Goal: Task Accomplishment & Management: Use online tool/utility

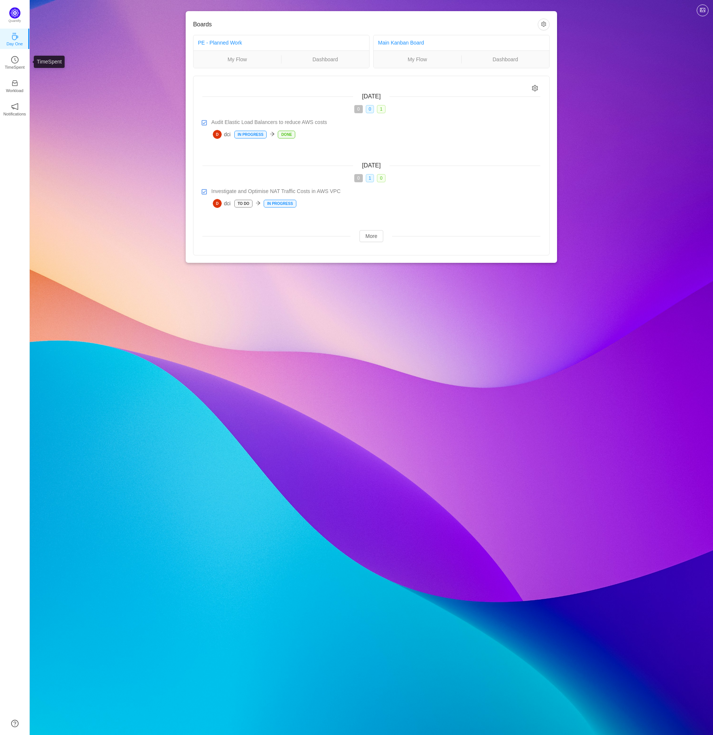
drag, startPoint x: 16, startPoint y: 64, endPoint x: 40, endPoint y: 106, distance: 49.1
click at [16, 64] on p "TimeSpent" at bounding box center [15, 67] width 20 height 7
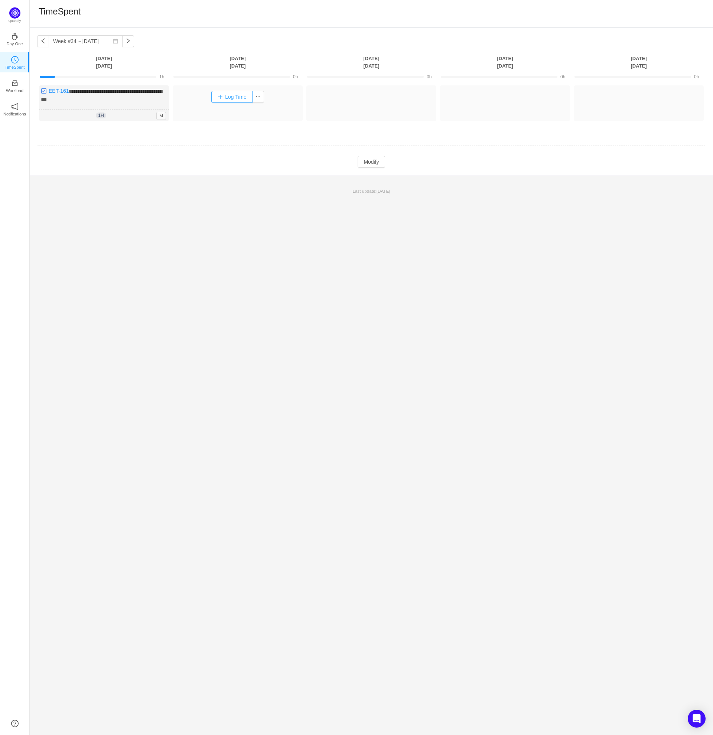
click at [239, 100] on button "Log Time" at bounding box center [231, 97] width 41 height 12
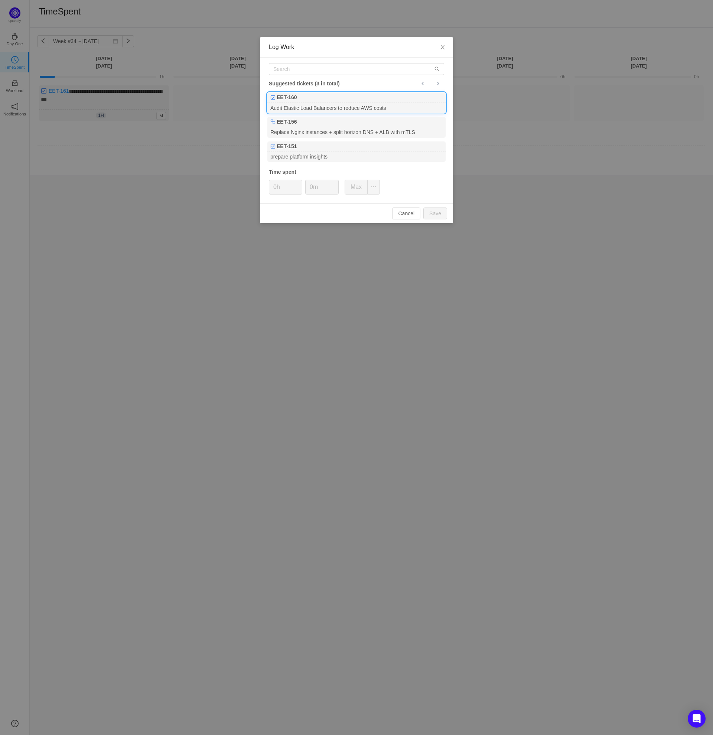
click at [393, 108] on div "Audit Elastic Load Balancers to reduce AWS costs" at bounding box center [356, 108] width 178 height 10
click at [434, 216] on button "Save" at bounding box center [435, 214] width 24 height 12
type input "0h"
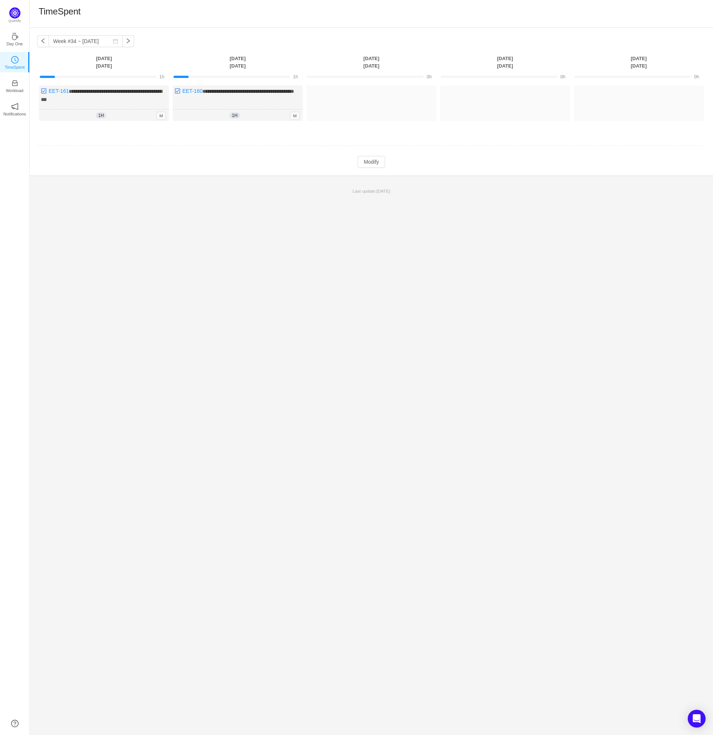
click at [242, 130] on td "**********" at bounding box center [371, 110] width 668 height 54
drag, startPoint x: 388, startPoint y: 169, endPoint x: 384, endPoint y: 165, distance: 6.3
click at [388, 168] on div "**********" at bounding box center [371, 102] width 683 height 148
click at [376, 161] on button "Modify" at bounding box center [371, 162] width 27 height 12
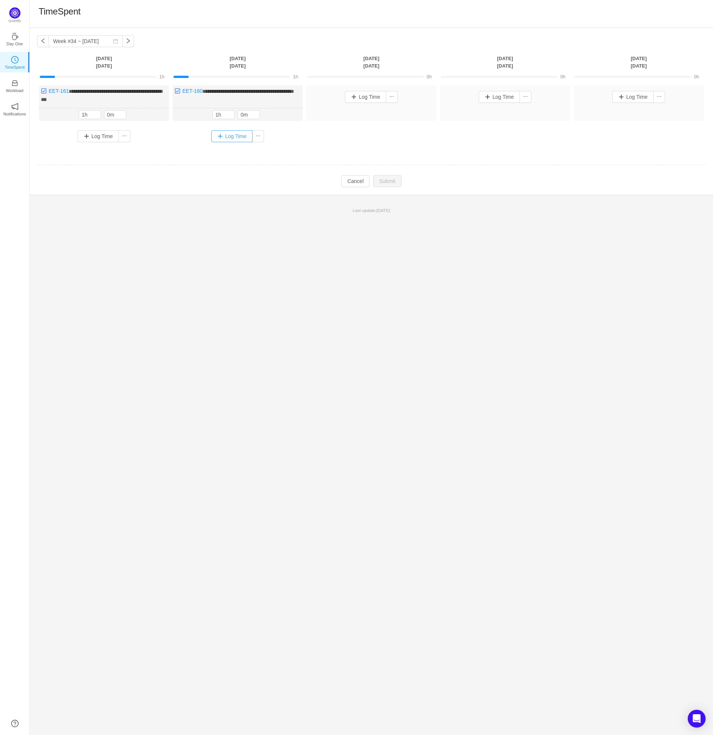
click at [231, 137] on button "Log Time" at bounding box center [231, 136] width 41 height 12
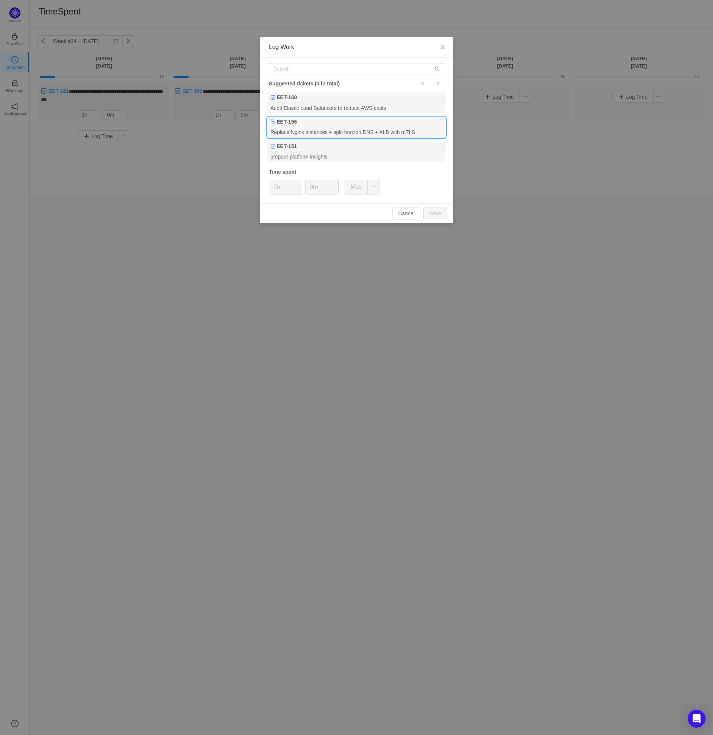
click at [332, 128] on div "Replace Nginx instances + split horizon DNS + ALB with mTLS" at bounding box center [356, 132] width 178 height 10
type input "1h"
type input "30m"
click at [440, 208] on button "Save" at bounding box center [435, 214] width 24 height 12
type input "0h"
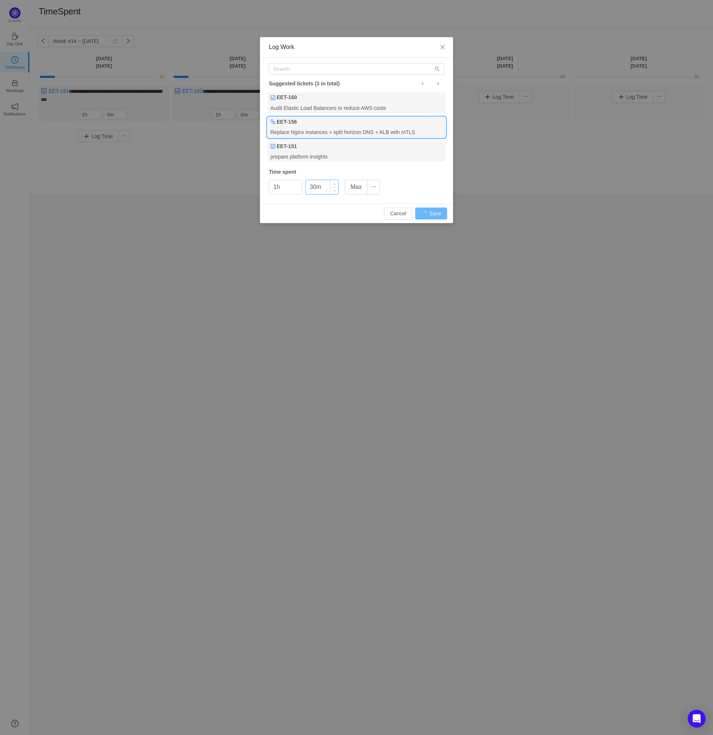
type input "0m"
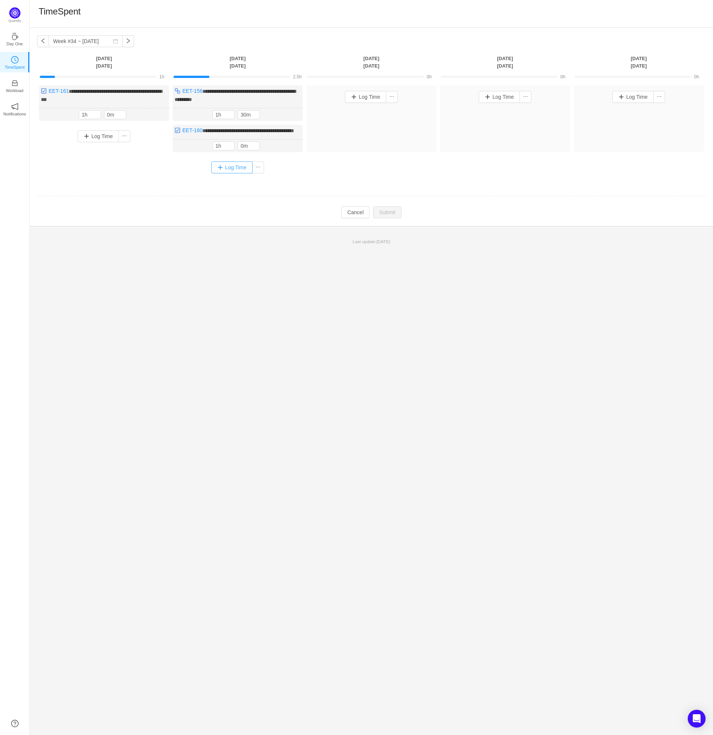
click at [230, 173] on button "Log Time" at bounding box center [231, 168] width 41 height 12
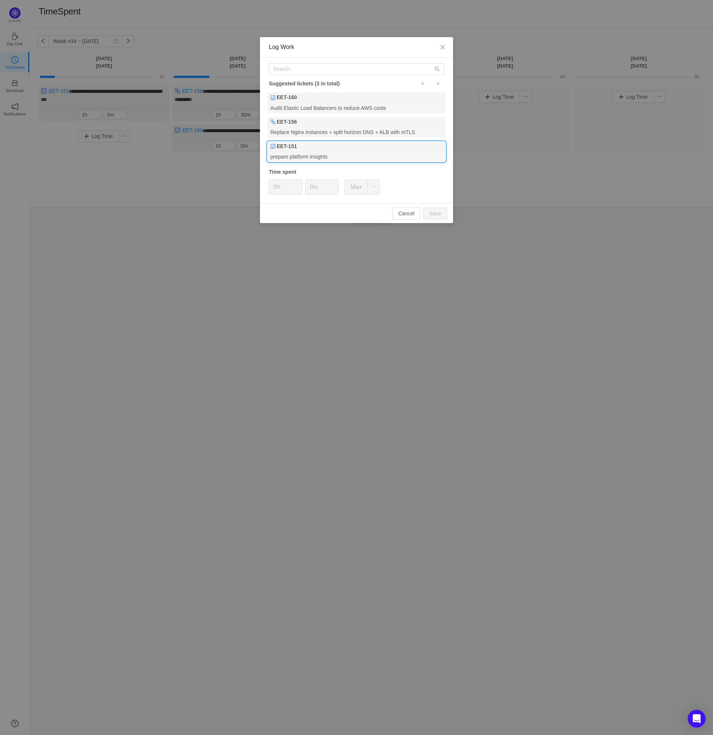
click at [351, 154] on div "prepare platform insights" at bounding box center [356, 157] width 178 height 10
type input "1h"
type input "30m"
click at [437, 215] on button "Save" at bounding box center [435, 214] width 24 height 12
type input "0h"
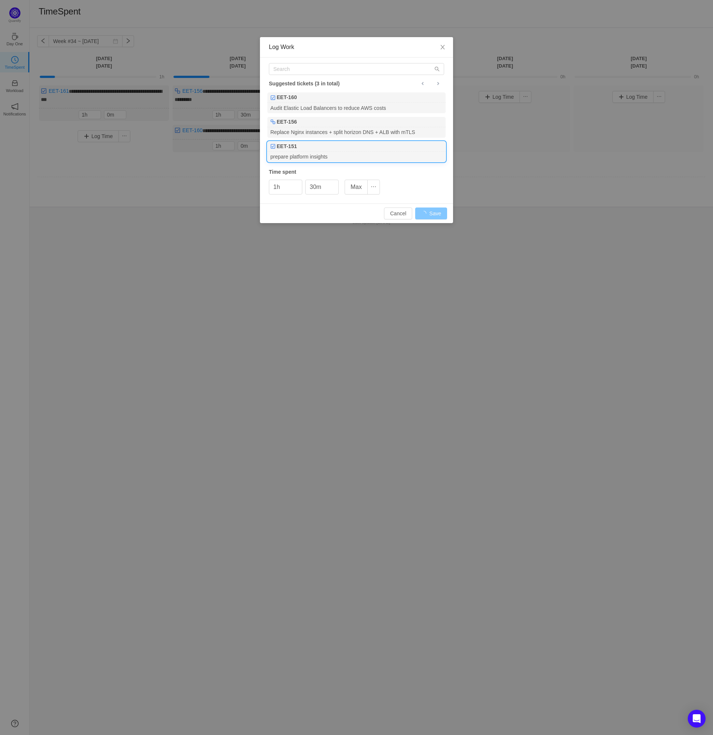
type input "0m"
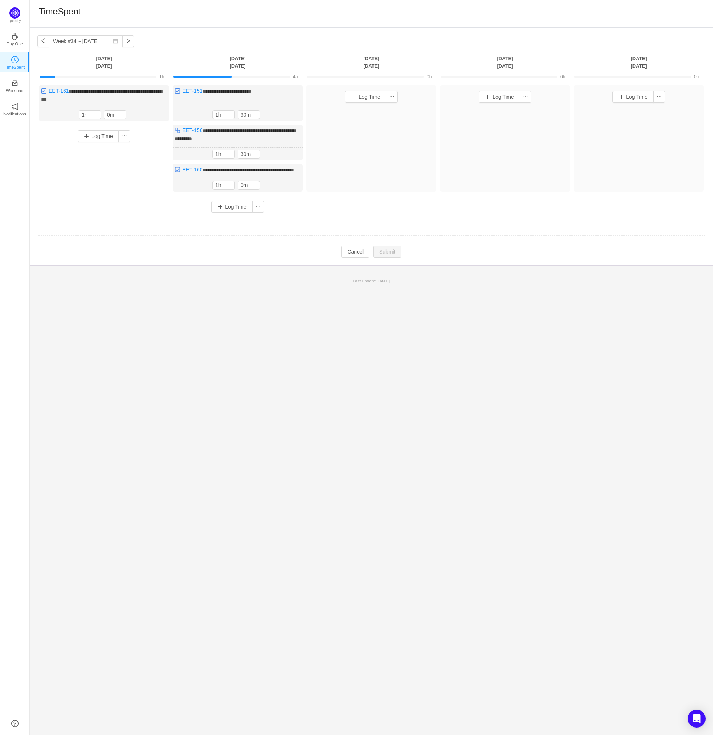
click at [258, 277] on footer "Last update: [DATE]" at bounding box center [371, 277] width 683 height 23
click at [224, 213] on button "Log Time" at bounding box center [231, 207] width 41 height 12
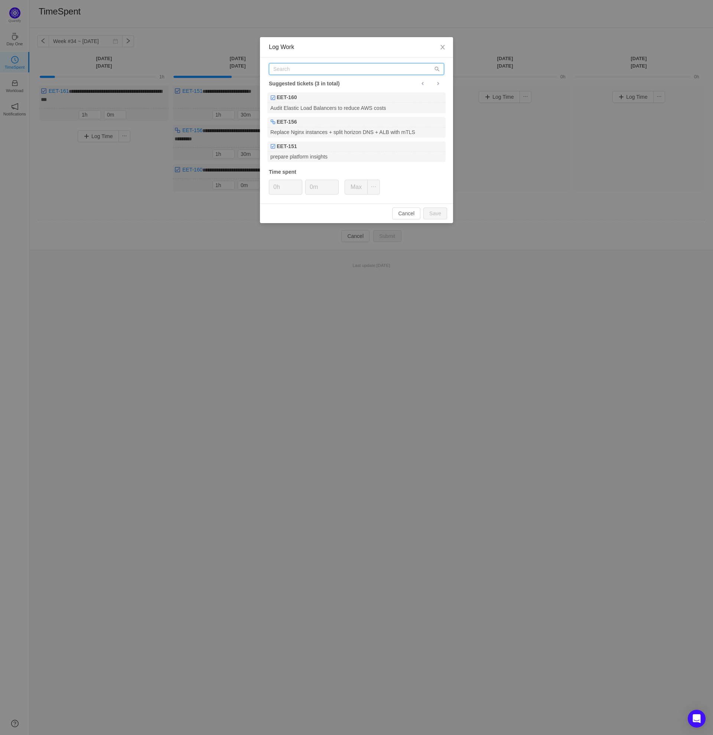
click at [297, 68] on input "text" at bounding box center [356, 69] width 175 height 12
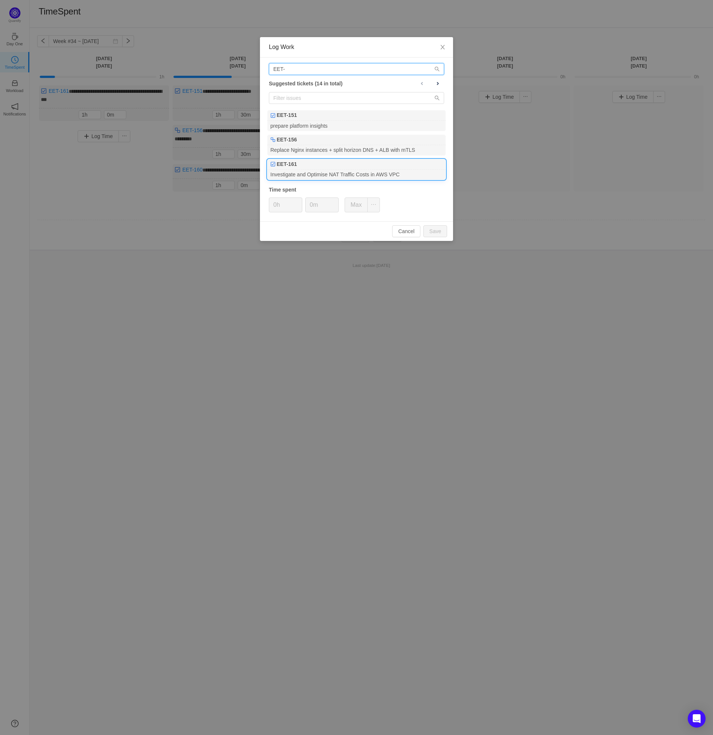
type input "EET-"
click at [313, 164] on div "EET-161" at bounding box center [356, 164] width 178 height 10
click at [435, 230] on button "Save" at bounding box center [435, 231] width 24 height 12
type input "0h"
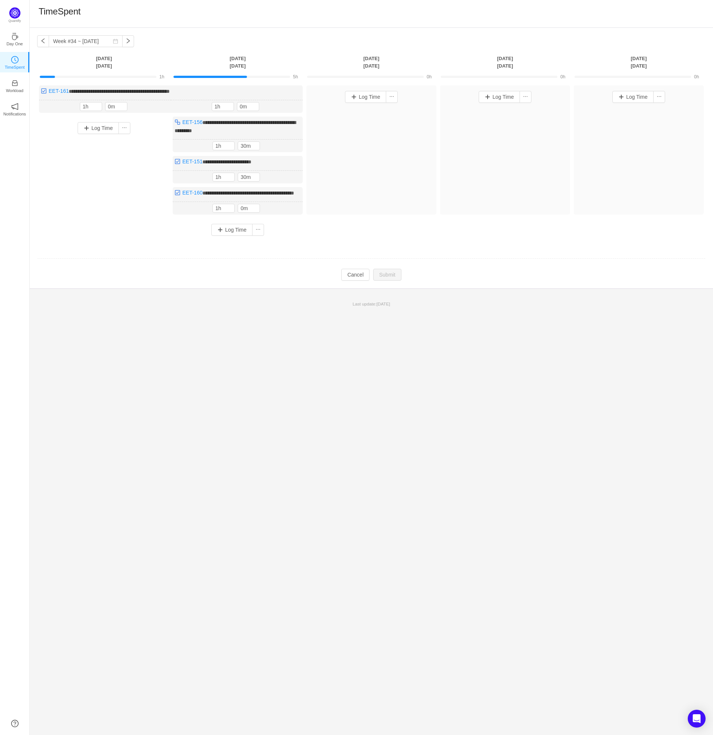
click at [380, 405] on div "**********" at bounding box center [371, 381] width 683 height 707
drag, startPoint x: 202, startPoint y: 91, endPoint x: 46, endPoint y: 93, distance: 155.2
click at [46, 93] on div "**********" at bounding box center [171, 98] width 264 height 27
drag, startPoint x: 231, startPoint y: 131, endPoint x: 183, endPoint y: 124, distance: 48.7
click at [183, 124] on div "**********" at bounding box center [238, 135] width 130 height 36
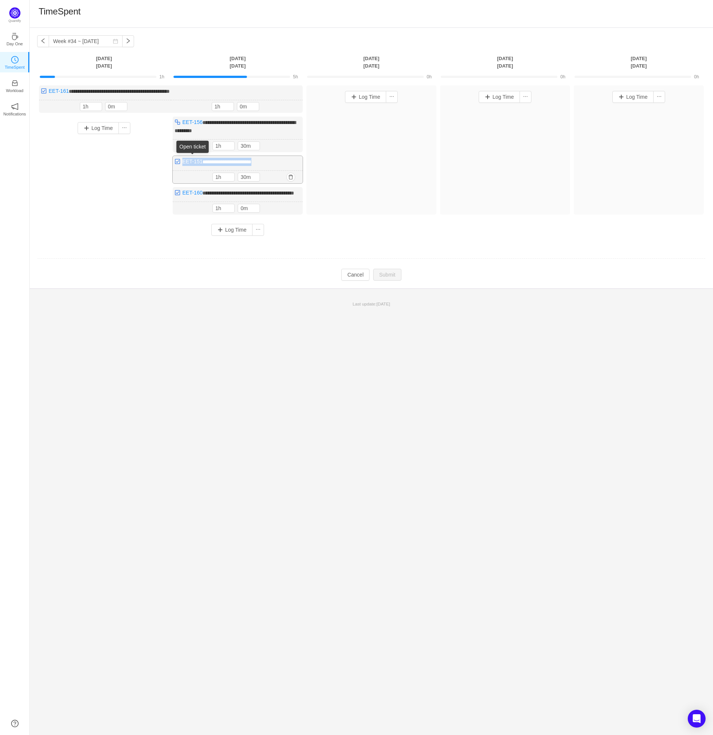
drag, startPoint x: 260, startPoint y: 159, endPoint x: 184, endPoint y: 162, distance: 76.5
click at [184, 162] on div "**********" at bounding box center [238, 169] width 130 height 27
drag, startPoint x: 203, startPoint y: 199, endPoint x: 185, endPoint y: 191, distance: 20.3
click at [185, 191] on div "**********" at bounding box center [238, 200] width 130 height 27
